Goal: Book appointment/travel/reservation

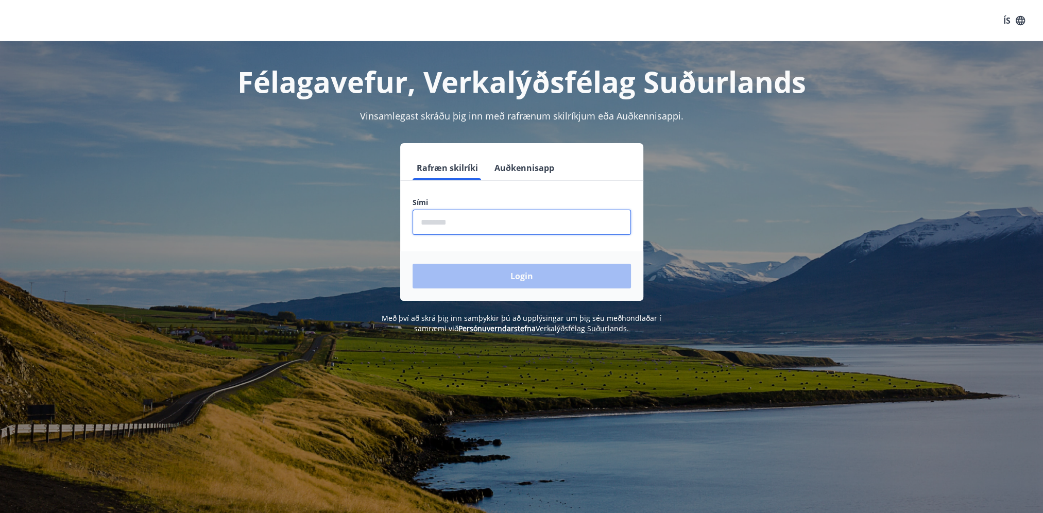
click at [428, 220] on input "phone" at bounding box center [521, 222] width 218 height 25
type input "********"
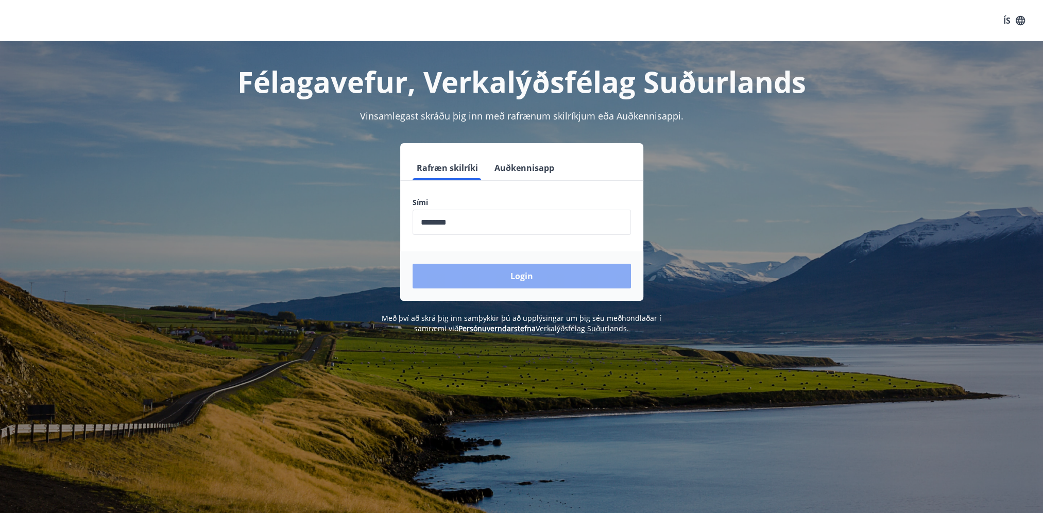
click at [480, 270] on button "Login" at bounding box center [521, 276] width 218 height 25
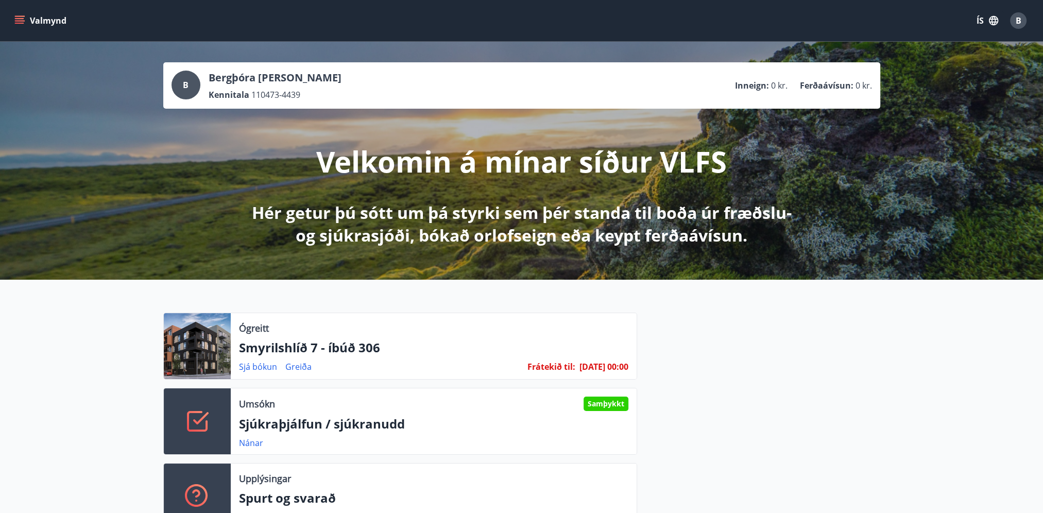
click at [35, 19] on button "Valmynd" at bounding box center [41, 20] width 58 height 19
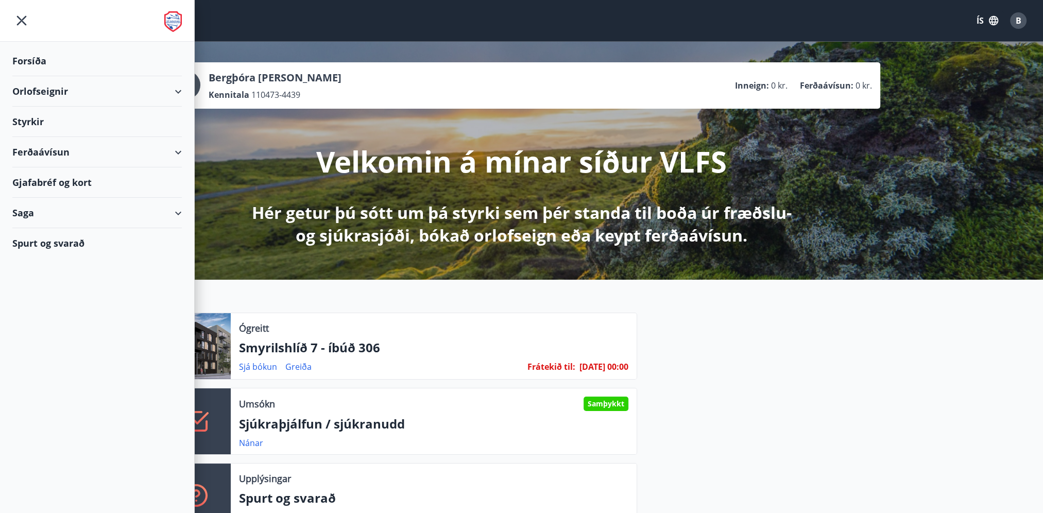
click at [178, 91] on div "Orlofseignir" at bounding box center [96, 91] width 169 height 30
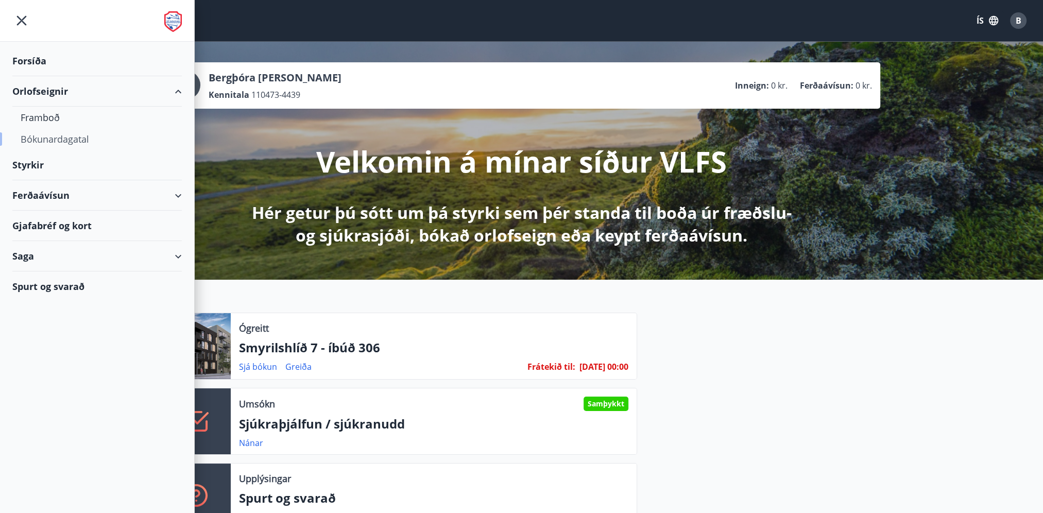
click at [82, 139] on div "Bókunardagatal" at bounding box center [97, 139] width 153 height 22
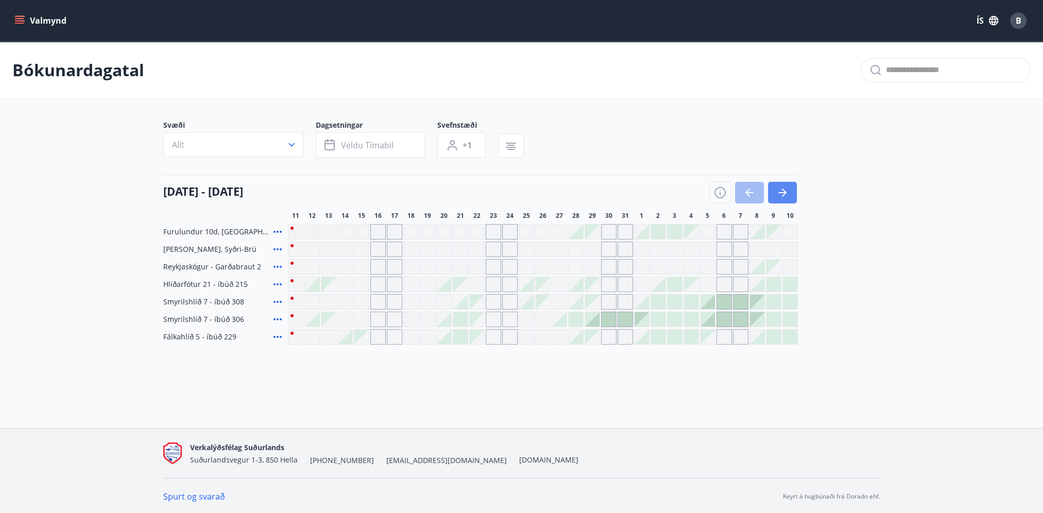
click at [783, 194] on icon "button" at bounding box center [784, 192] width 5 height 8
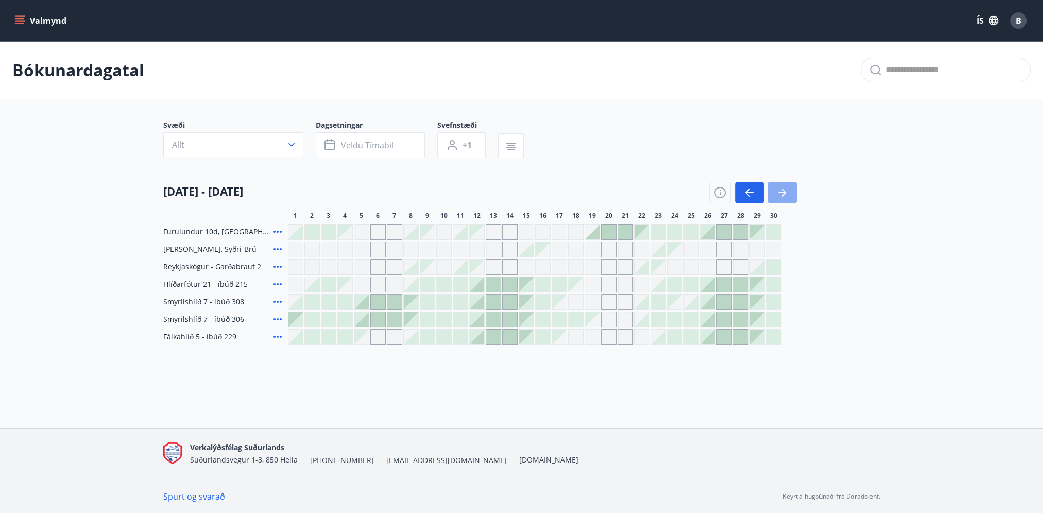
click at [783, 194] on icon "button" at bounding box center [784, 192] width 5 height 8
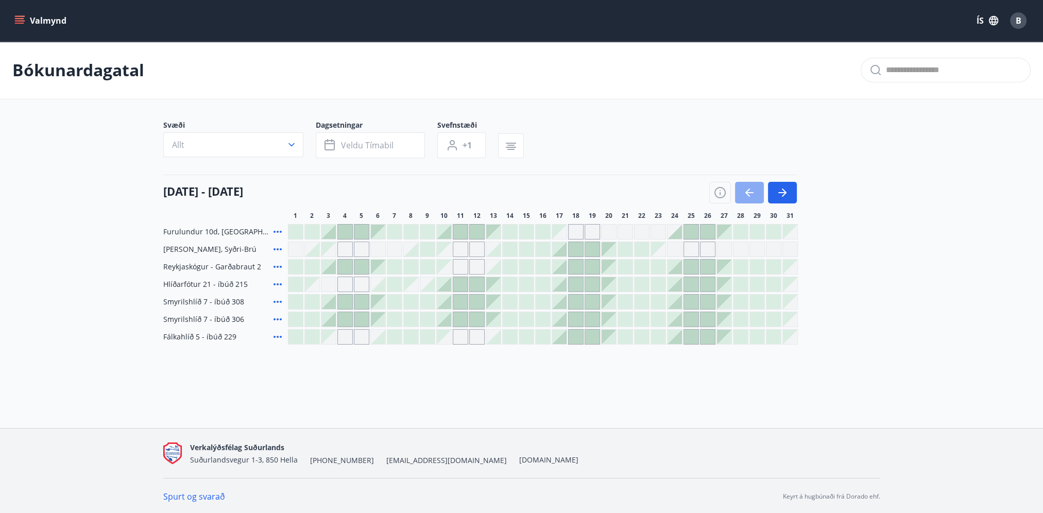
click at [746, 195] on icon "button" at bounding box center [749, 192] width 12 height 12
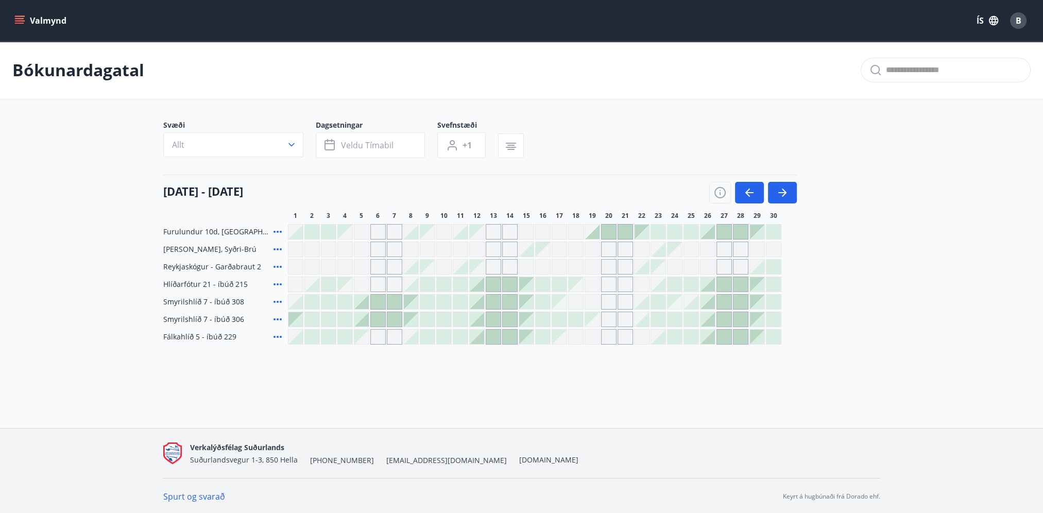
click at [544, 282] on div at bounding box center [543, 284] width 14 height 14
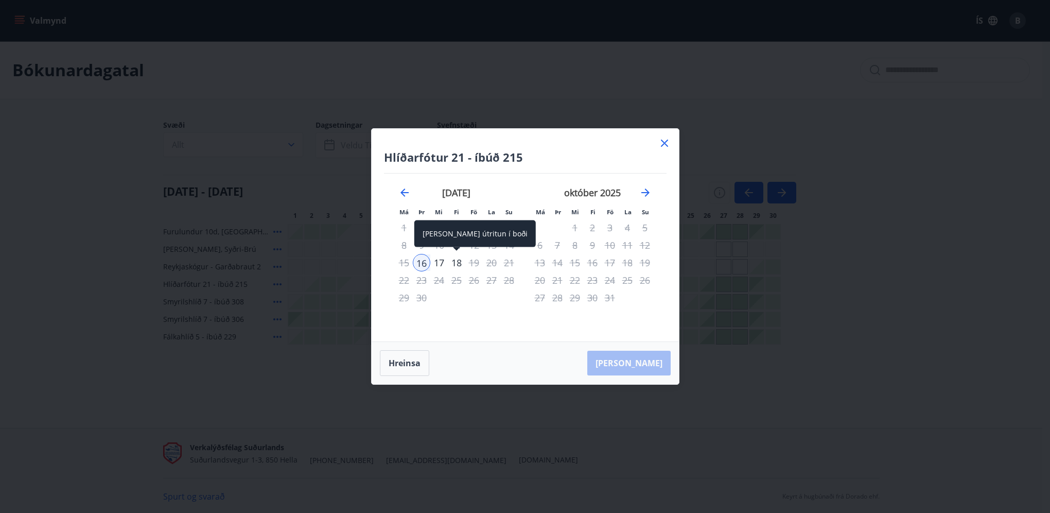
click at [461, 262] on div "18" at bounding box center [457, 263] width 18 height 18
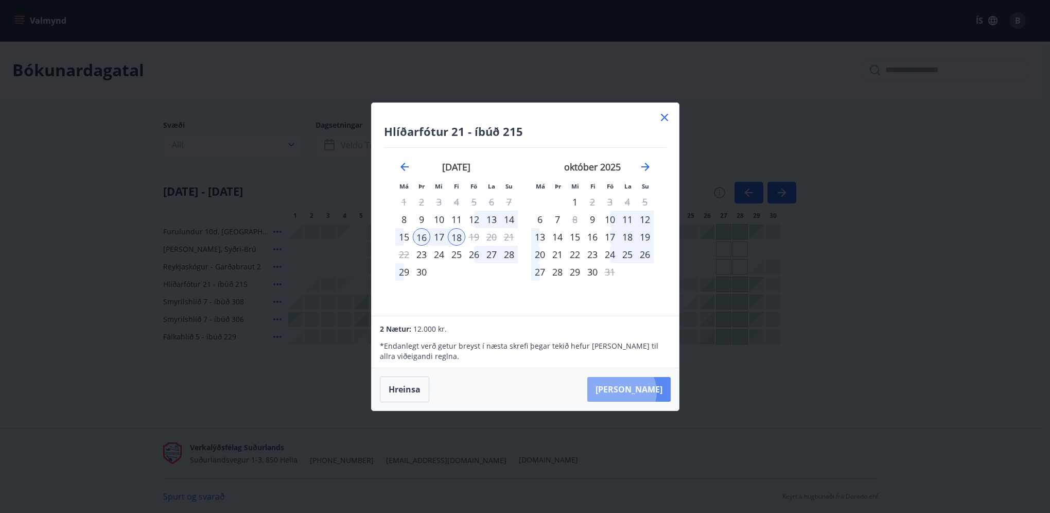
click at [653, 391] on button "Taka Frá" at bounding box center [629, 389] width 83 height 25
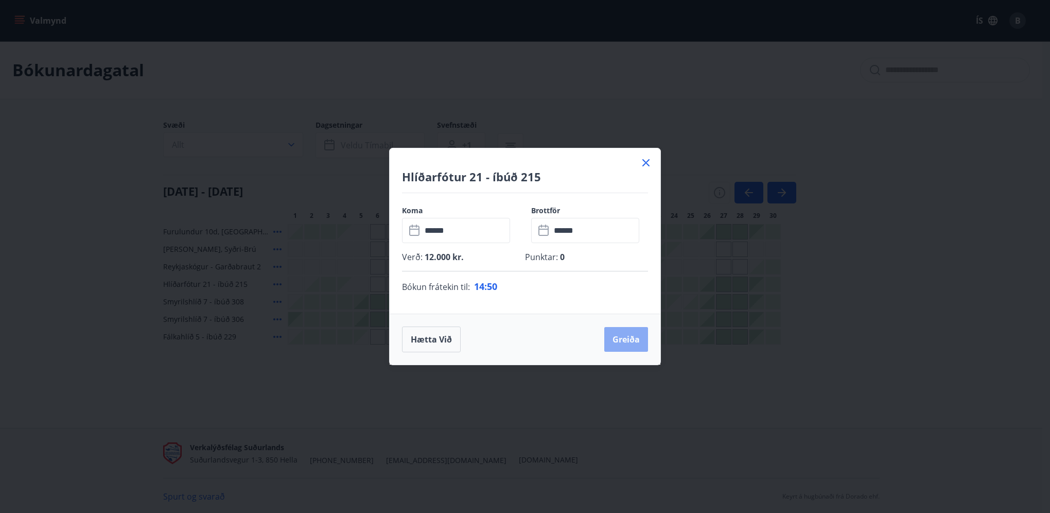
click at [631, 343] on button "Greiða" at bounding box center [627, 339] width 44 height 25
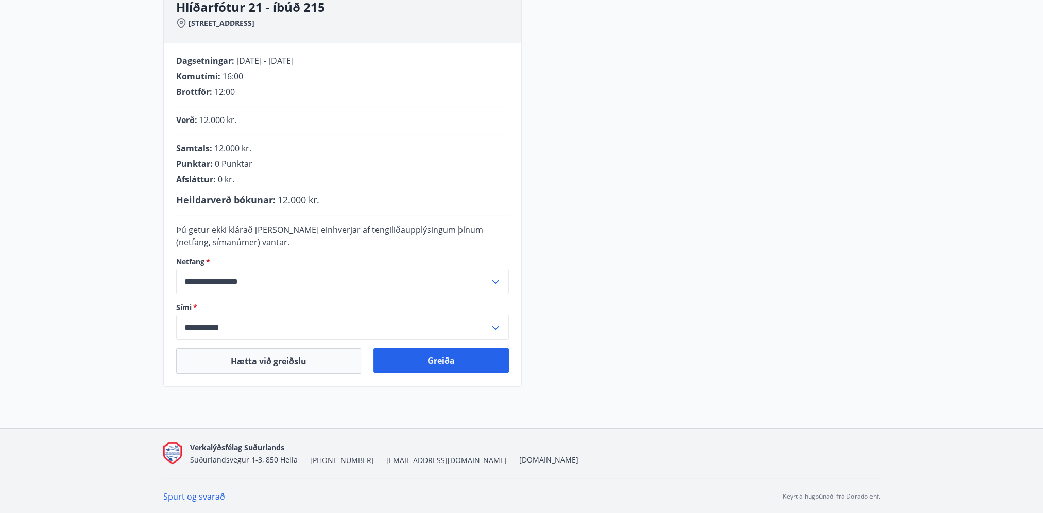
scroll to position [167, 0]
click at [456, 360] on button "Greiða" at bounding box center [440, 360] width 135 height 25
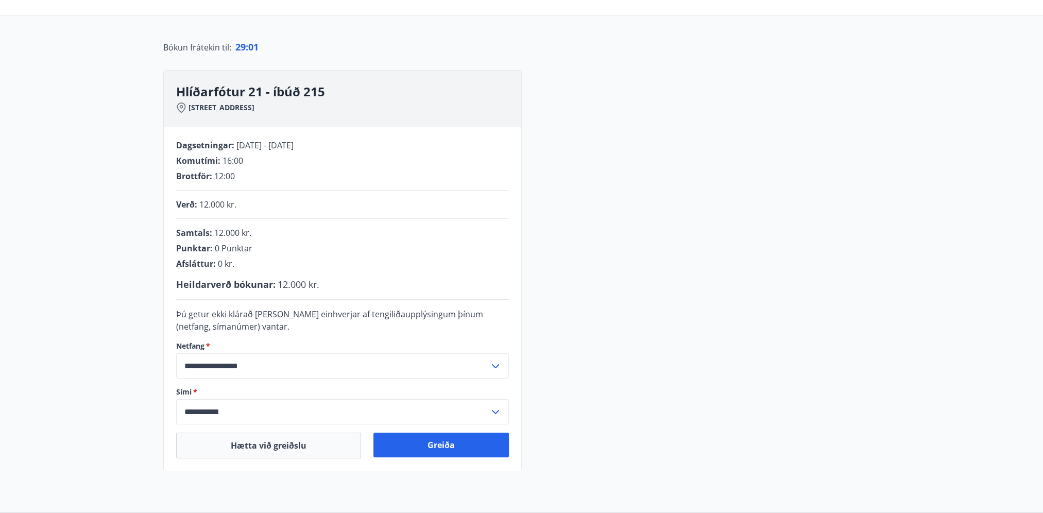
scroll to position [64, 0]
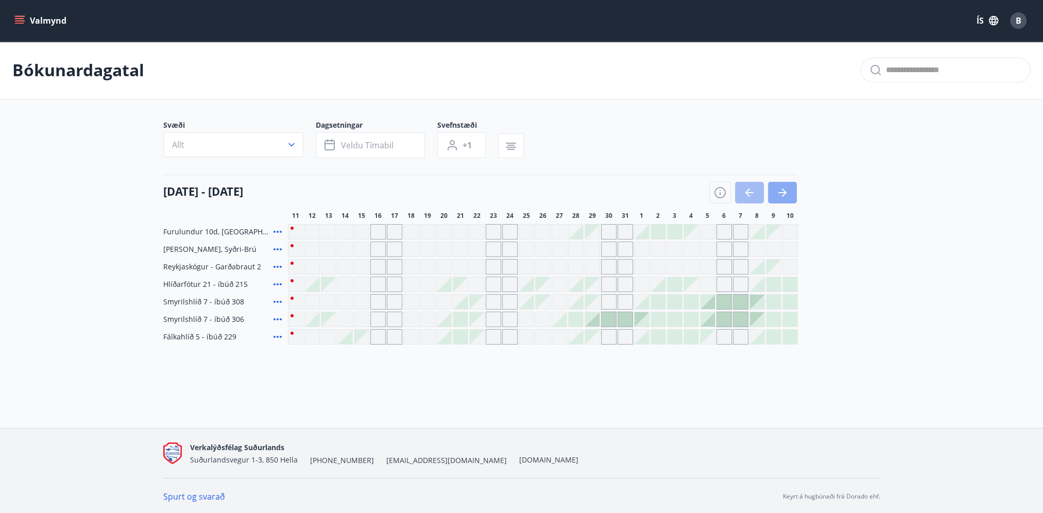
click at [783, 187] on icon "button" at bounding box center [782, 192] width 12 height 12
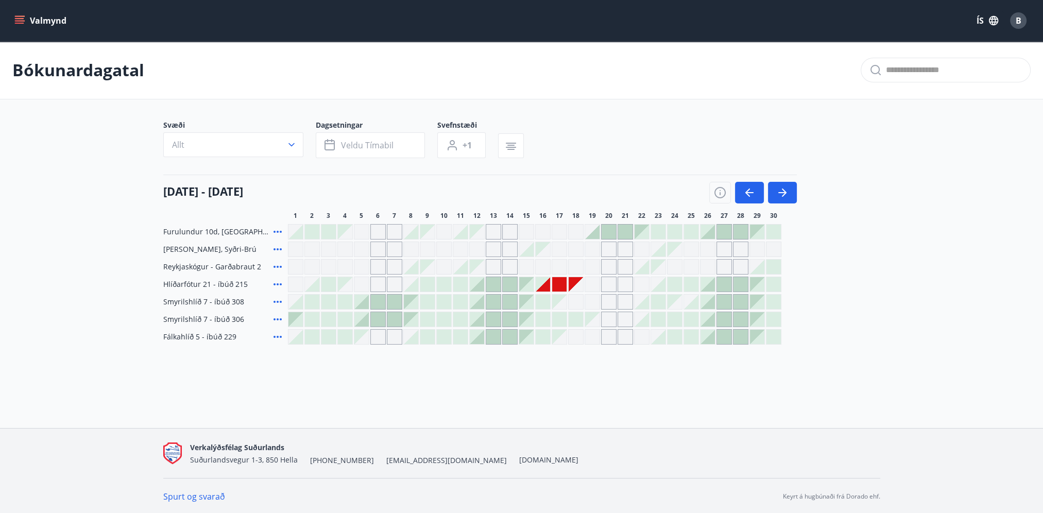
click at [538, 281] on div "Gráir dagar eru ekki bókanlegir" at bounding box center [543, 284] width 14 height 14
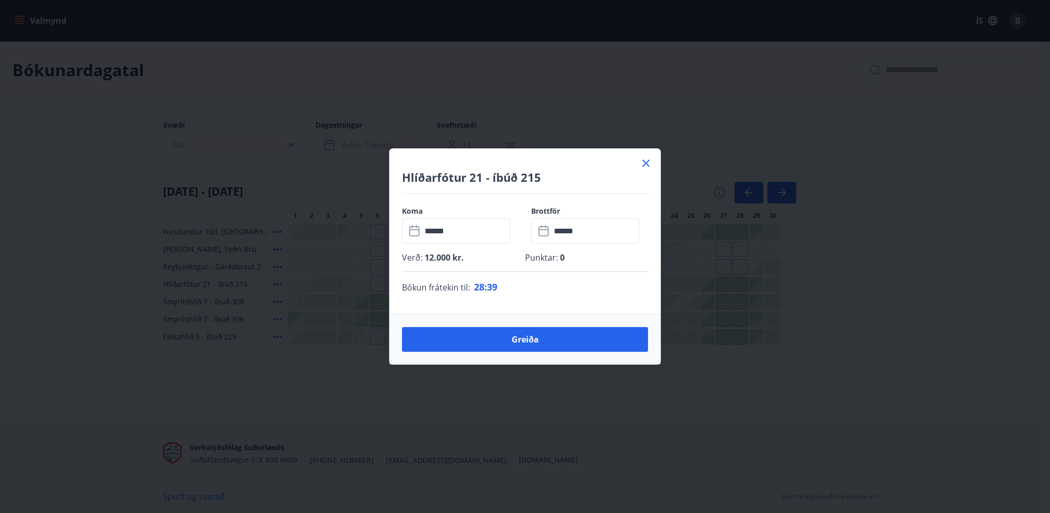
click at [457, 228] on input "******" at bounding box center [466, 230] width 89 height 25
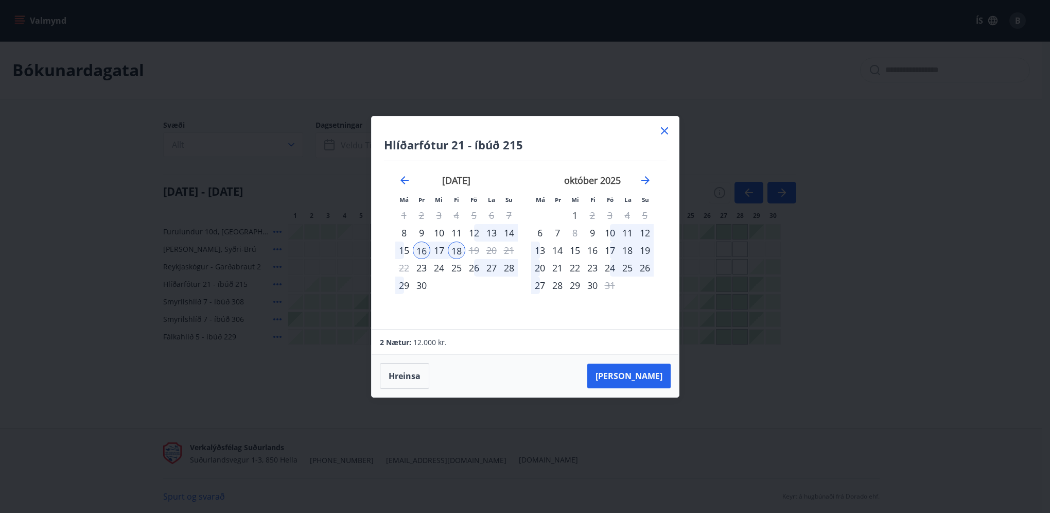
click at [407, 249] on div "15" at bounding box center [404, 251] width 18 height 18
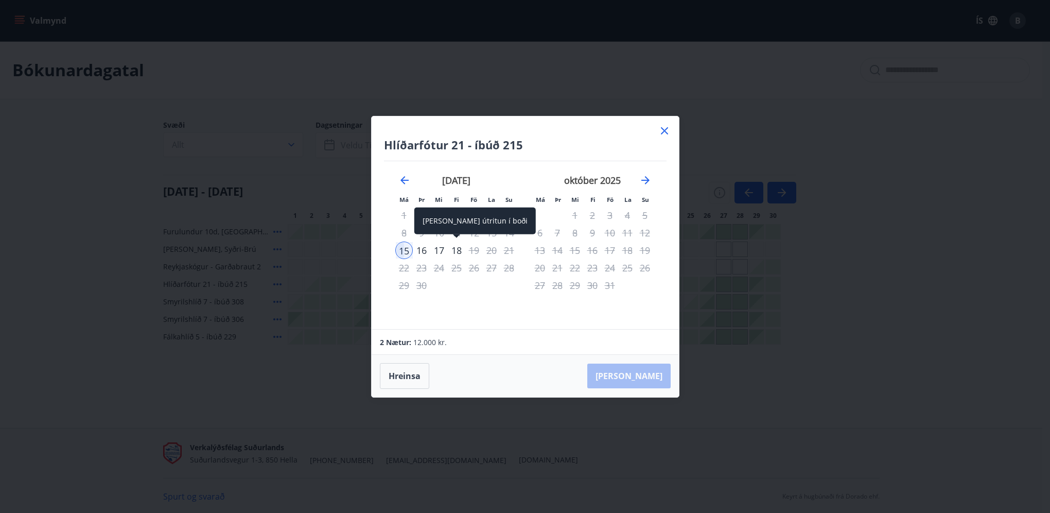
click at [457, 251] on div "18" at bounding box center [457, 251] width 18 height 18
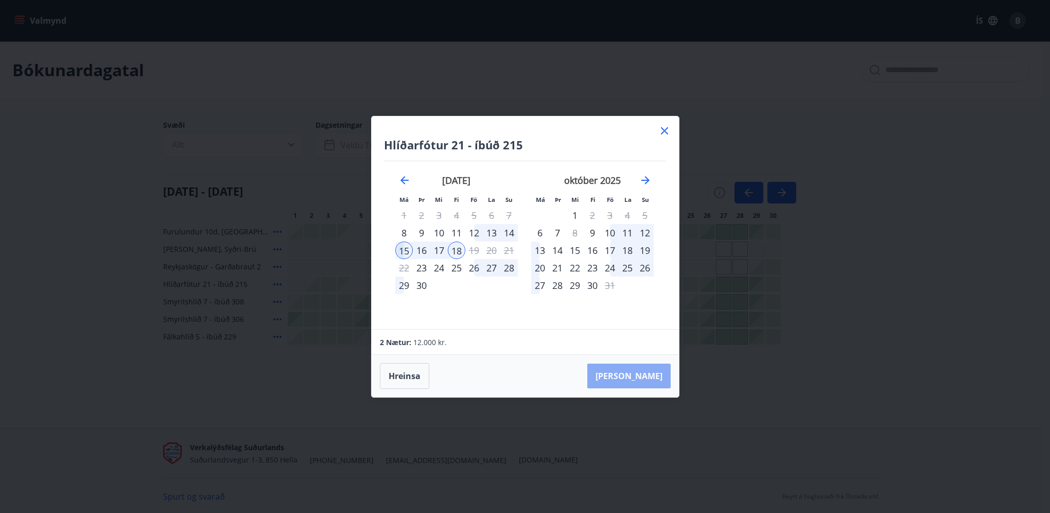
click at [662, 377] on button "Taka Frá" at bounding box center [629, 376] width 83 height 25
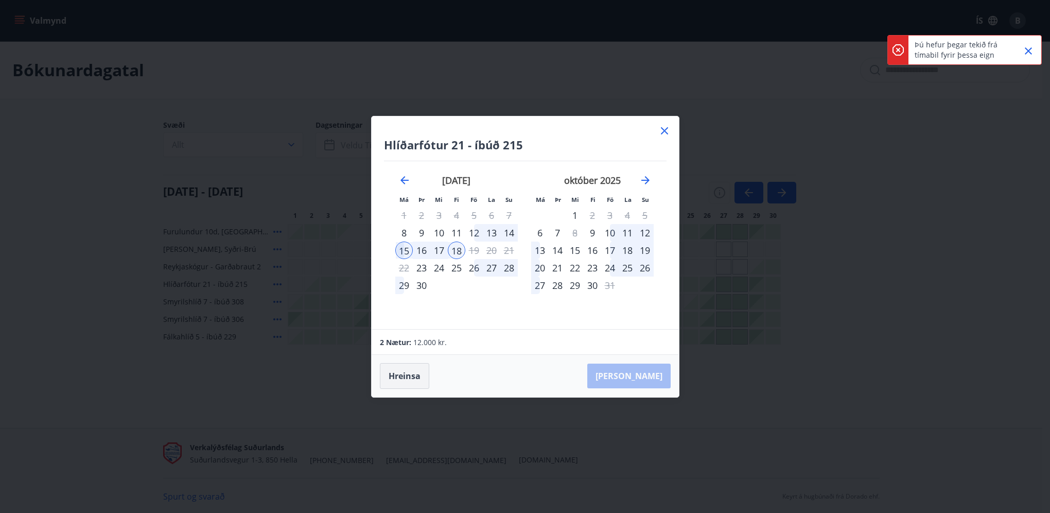
click at [408, 374] on button "Hreinsa" at bounding box center [404, 376] width 49 height 26
click at [1030, 52] on icon "Close" at bounding box center [1028, 50] width 7 height 7
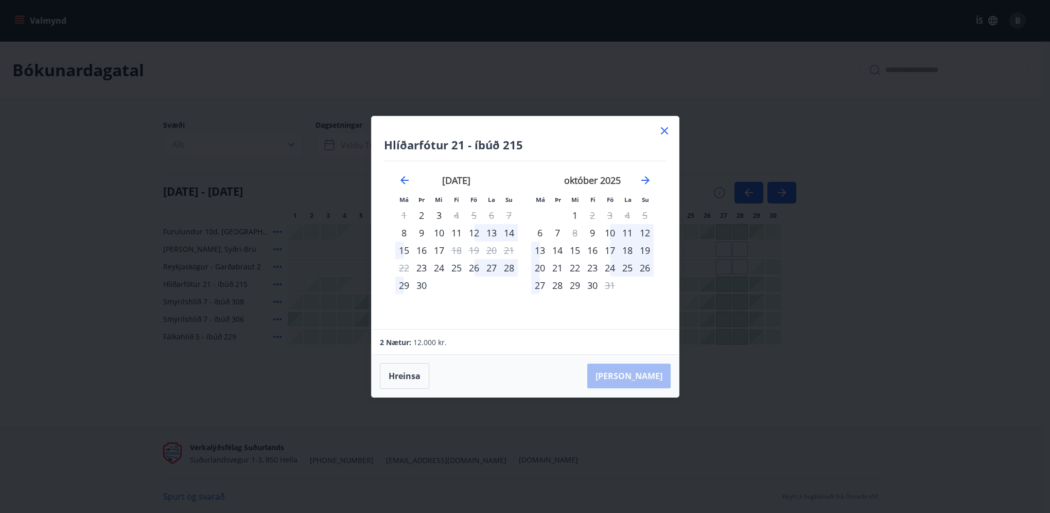
click at [406, 249] on div "15" at bounding box center [404, 251] width 18 height 18
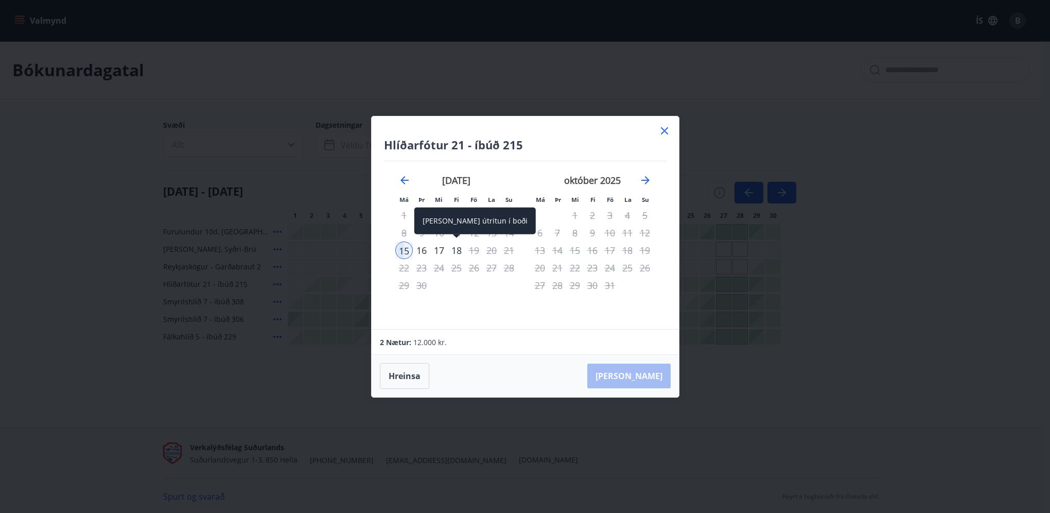
click at [456, 252] on div "18" at bounding box center [457, 251] width 18 height 18
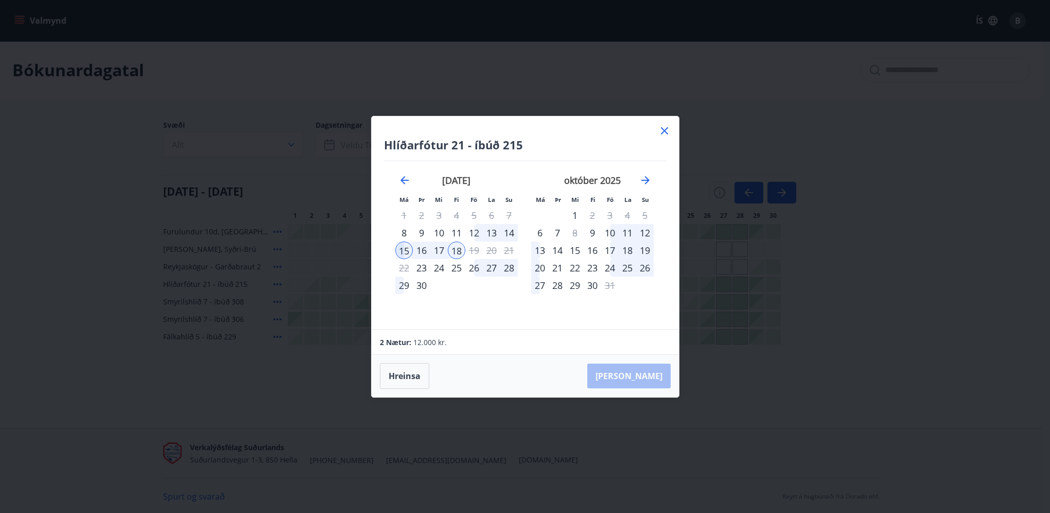
click at [643, 379] on div "Hreinsa Taka Frá" at bounding box center [525, 376] width 307 height 42
click at [643, 378] on div "Hreinsa Taka Frá" at bounding box center [525, 376] width 307 height 42
click at [663, 130] on icon at bounding box center [665, 131] width 12 height 12
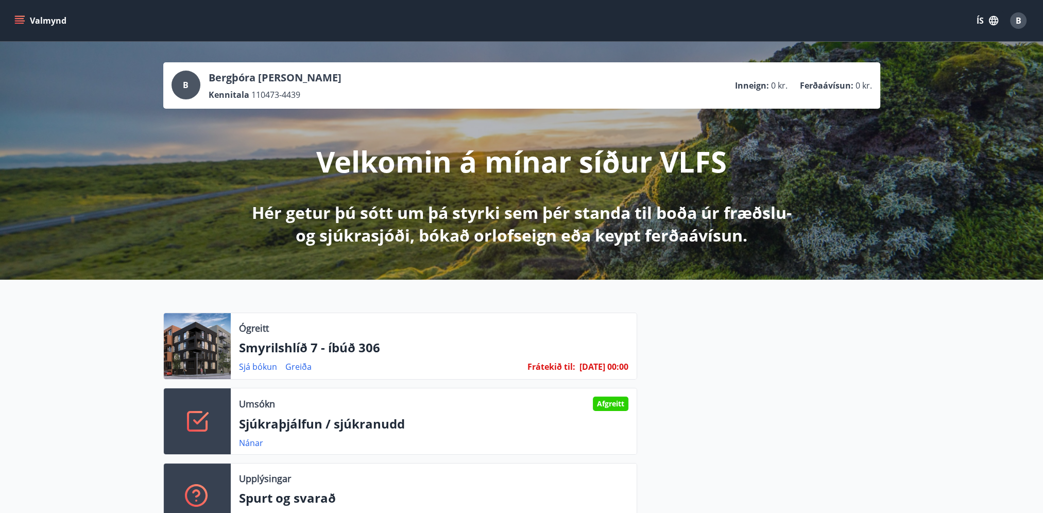
click at [24, 19] on icon "menu" at bounding box center [19, 20] width 10 height 10
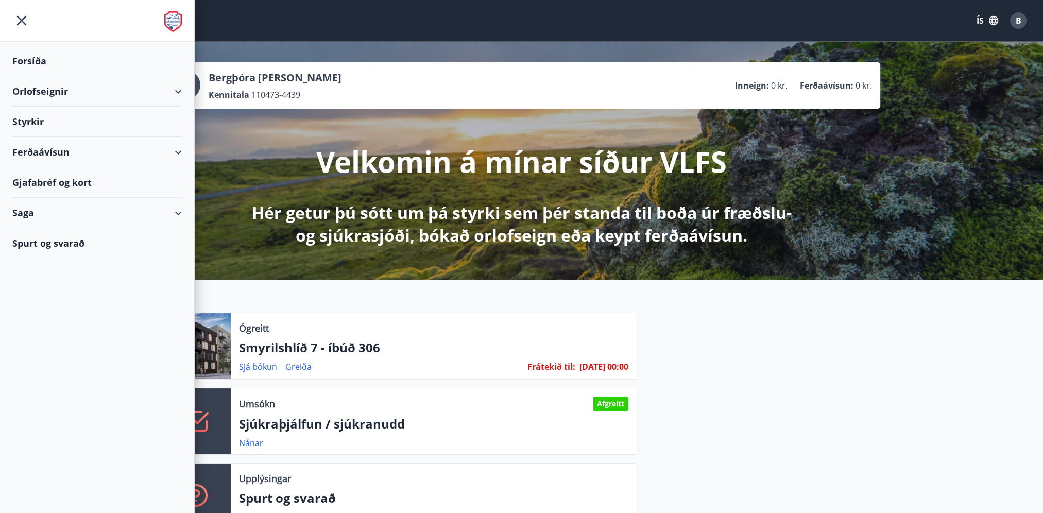
click at [64, 93] on div "Orlofseignir" at bounding box center [96, 91] width 169 height 30
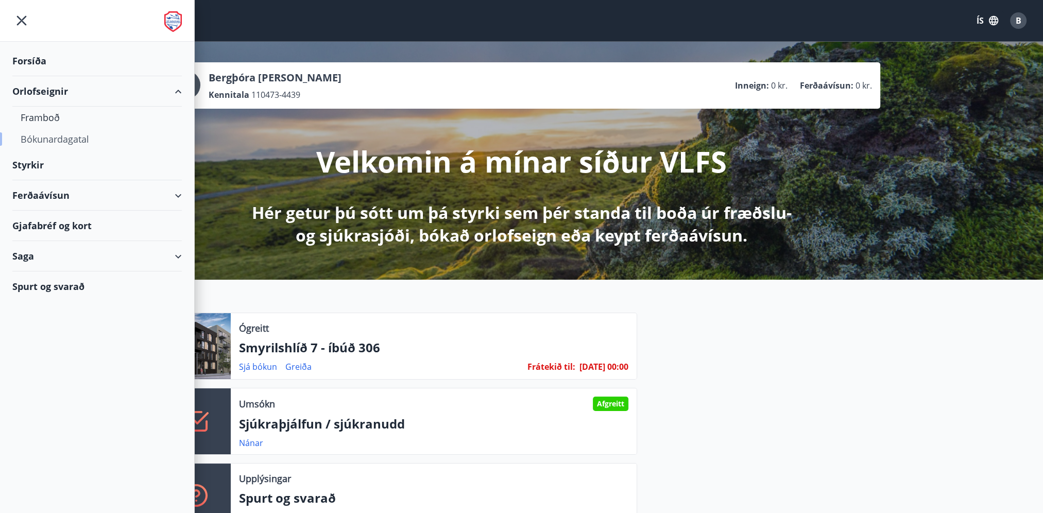
click at [66, 139] on div "Bókunardagatal" at bounding box center [97, 139] width 153 height 22
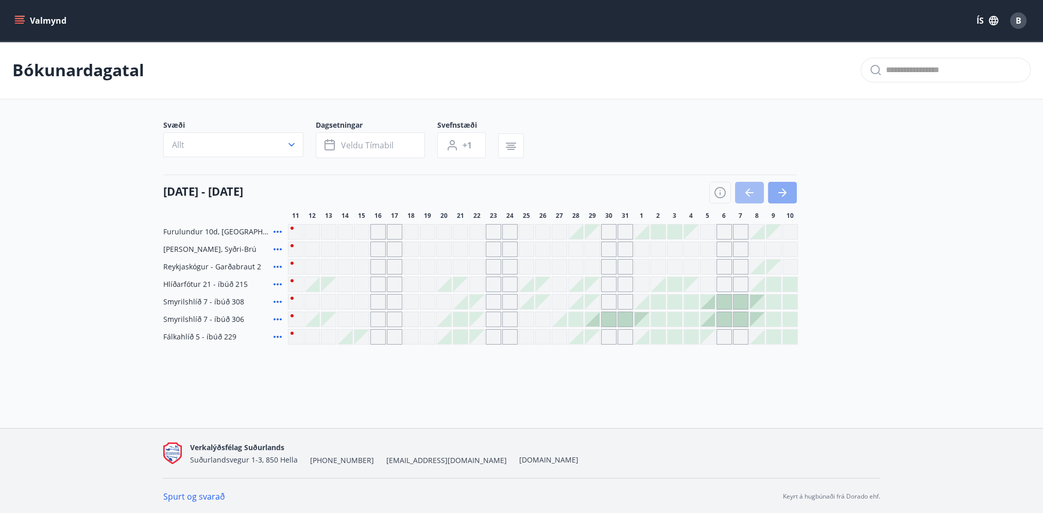
click at [793, 189] on button "button" at bounding box center [782, 193] width 29 height 22
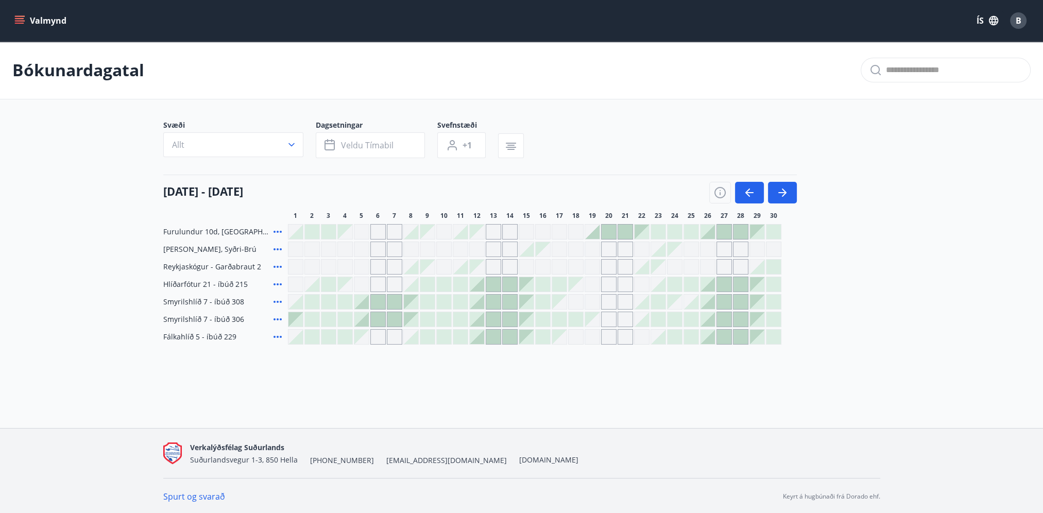
click at [531, 283] on div at bounding box center [526, 284] width 14 height 14
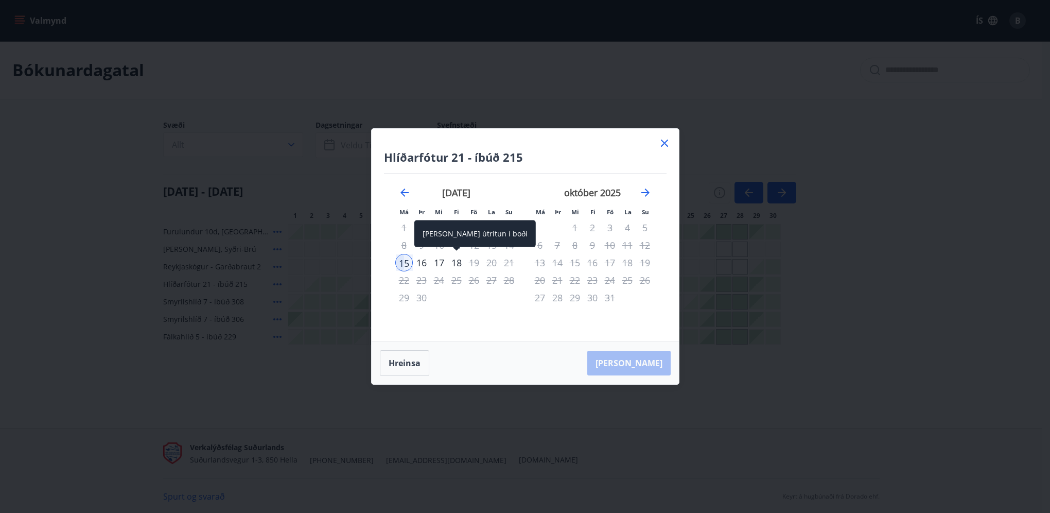
click at [457, 262] on div "18" at bounding box center [457, 263] width 18 height 18
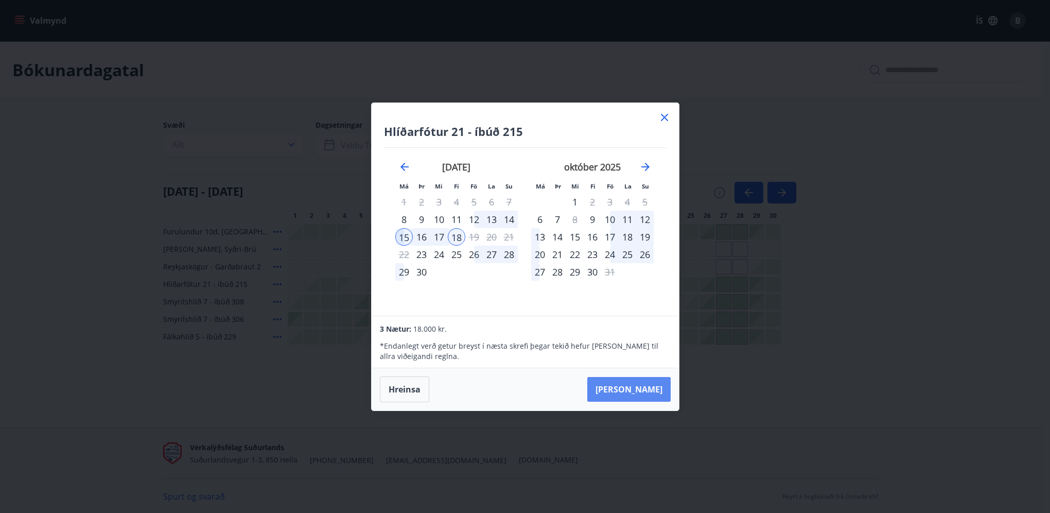
click at [662, 391] on button "Taka Frá" at bounding box center [629, 389] width 83 height 25
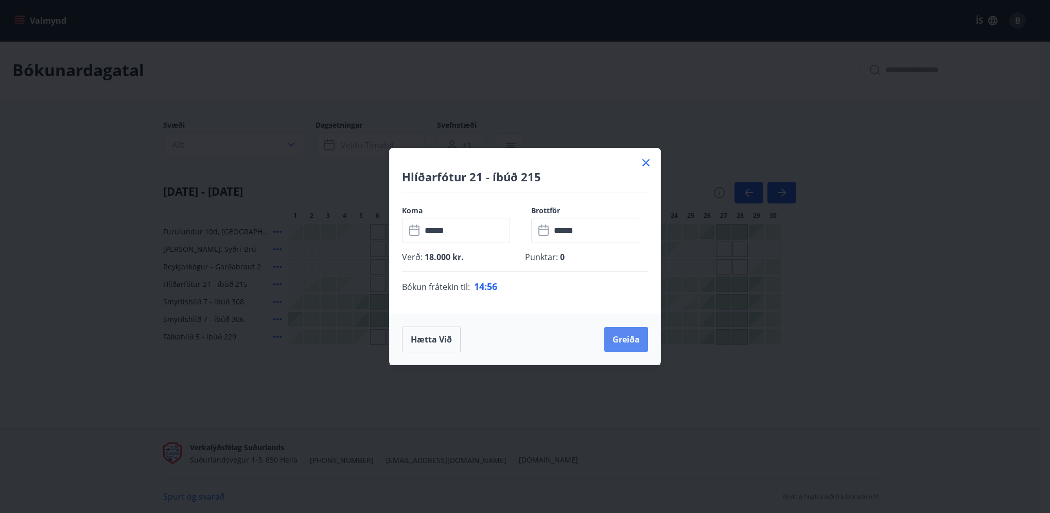
click at [626, 340] on button "Greiða" at bounding box center [627, 339] width 44 height 25
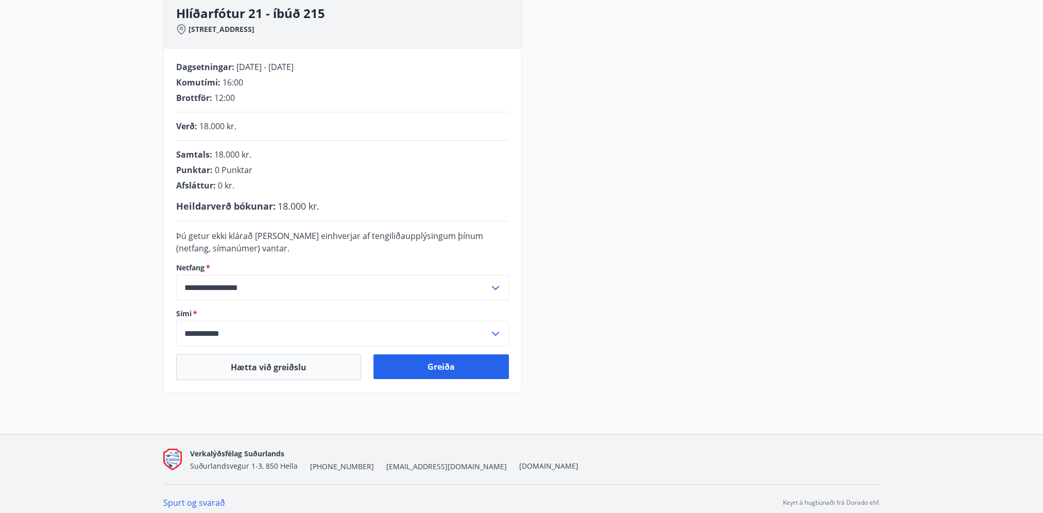
scroll to position [167, 0]
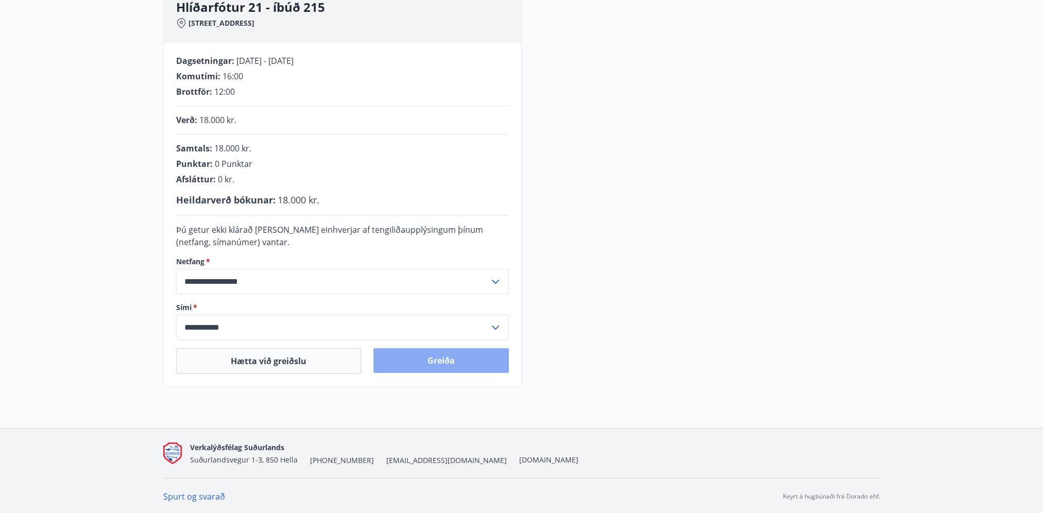
click at [462, 365] on button "Greiða" at bounding box center [440, 360] width 135 height 25
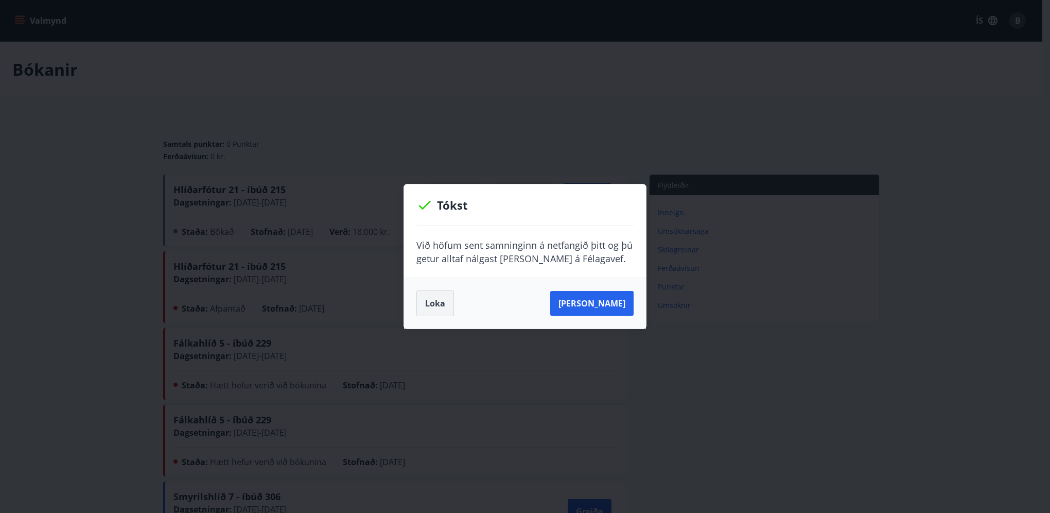
click at [439, 301] on button "Loka" at bounding box center [436, 303] width 38 height 26
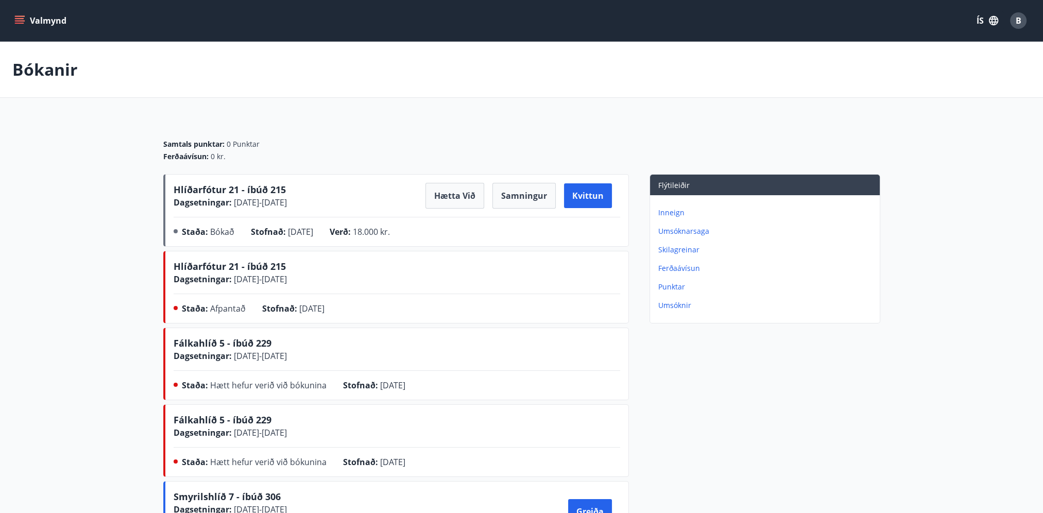
click at [20, 20] on icon "menu" at bounding box center [19, 20] width 10 height 10
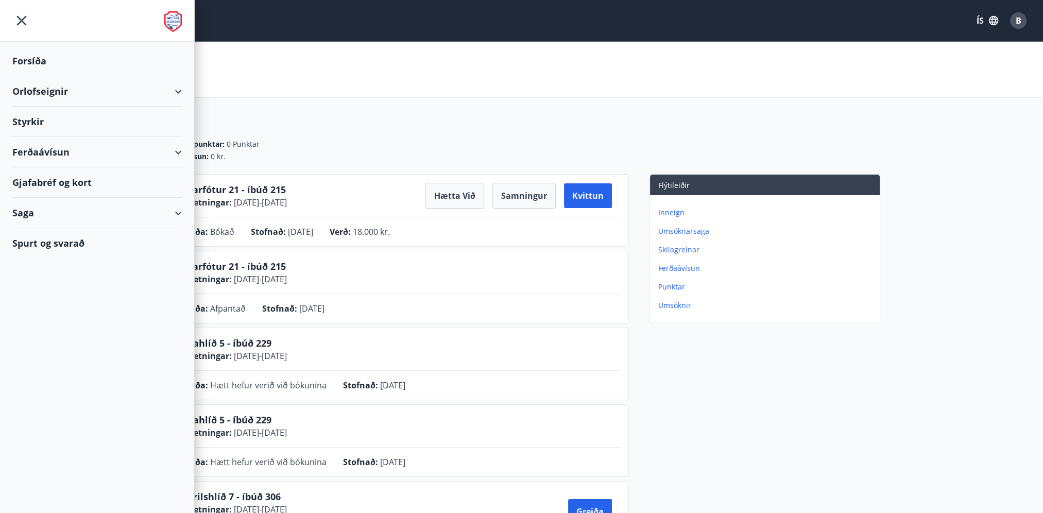
click at [39, 57] on div "Forsíða" at bounding box center [96, 61] width 169 height 30
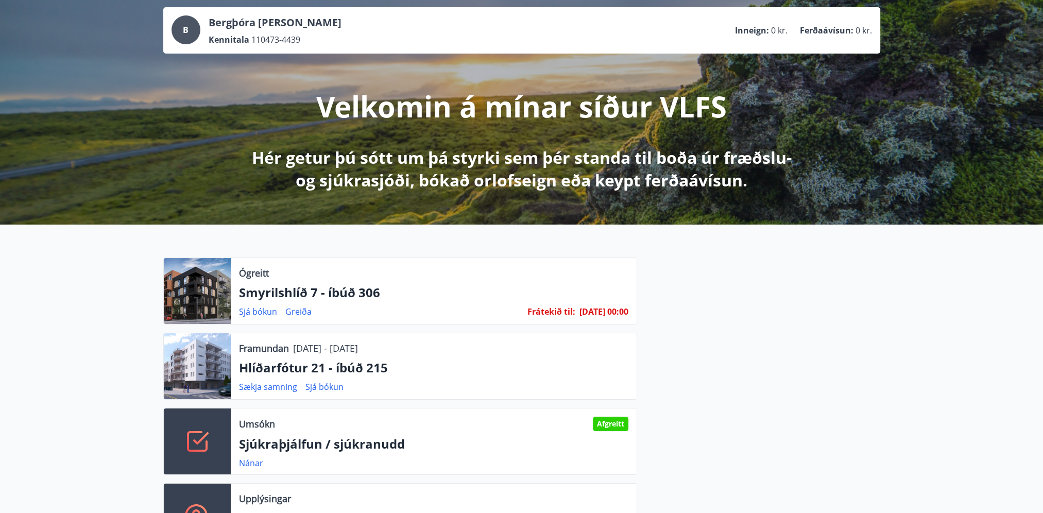
scroll to position [51, 0]
